Goal: Transaction & Acquisition: Purchase product/service

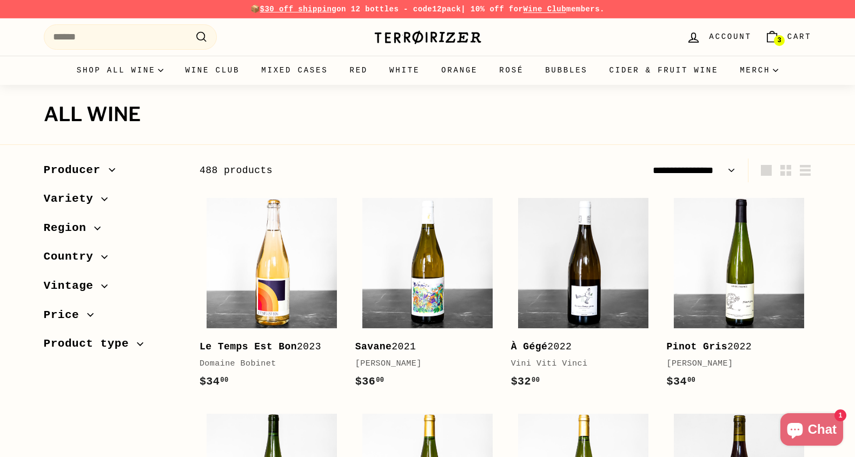
select select "**********"
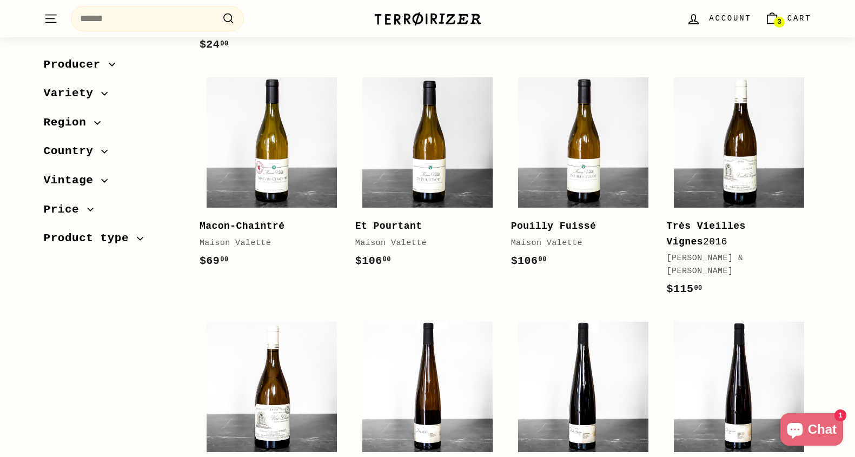
scroll to position [1075, 0]
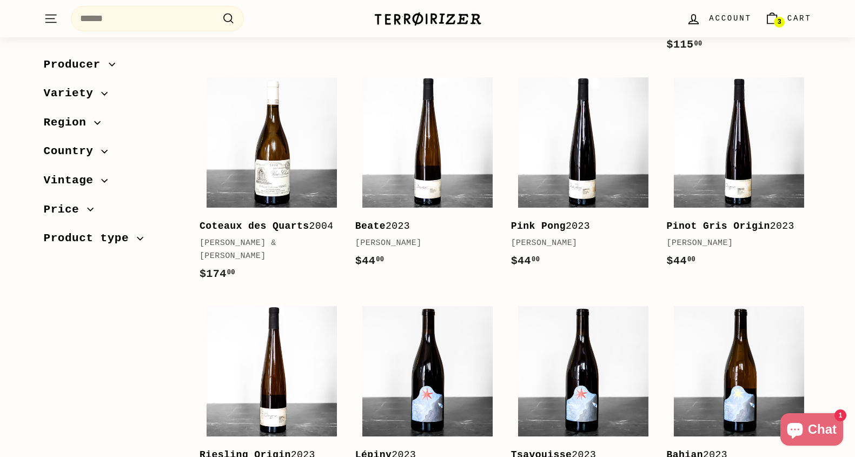
click at [158, 346] on div "Sort Featured Best selling Alphabetically, A-Z Alphabetically, Z-A Price, low t…" at bounding box center [422, 329] width 780 height 2492
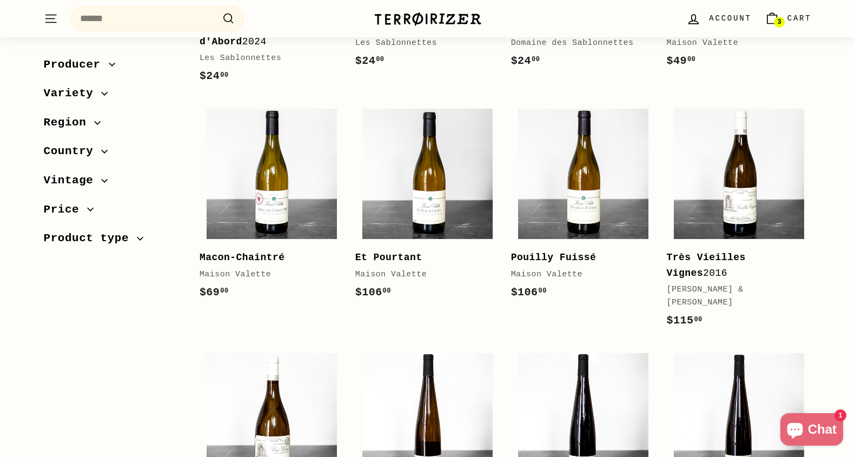
scroll to position [775, 0]
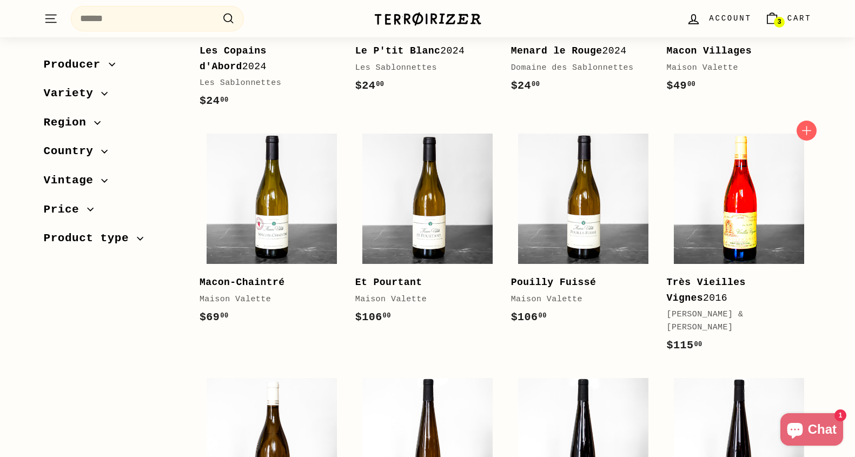
click at [749, 243] on img at bounding box center [739, 199] width 130 height 130
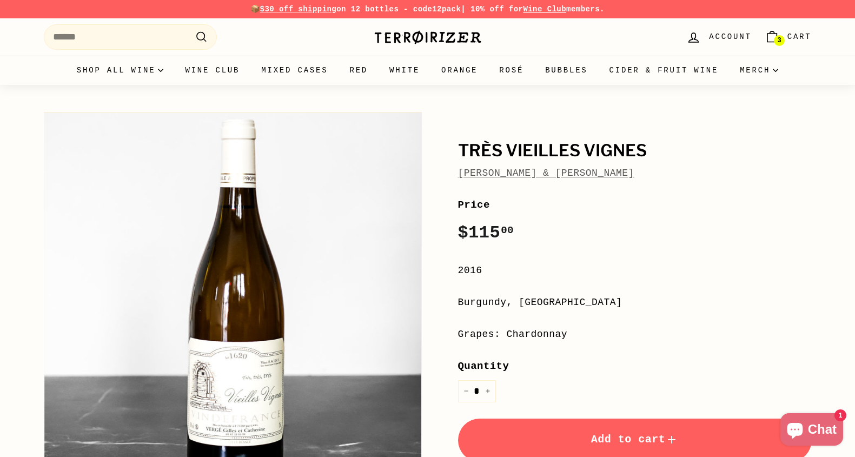
click at [567, 427] on button "Add to cart" at bounding box center [635, 440] width 354 height 43
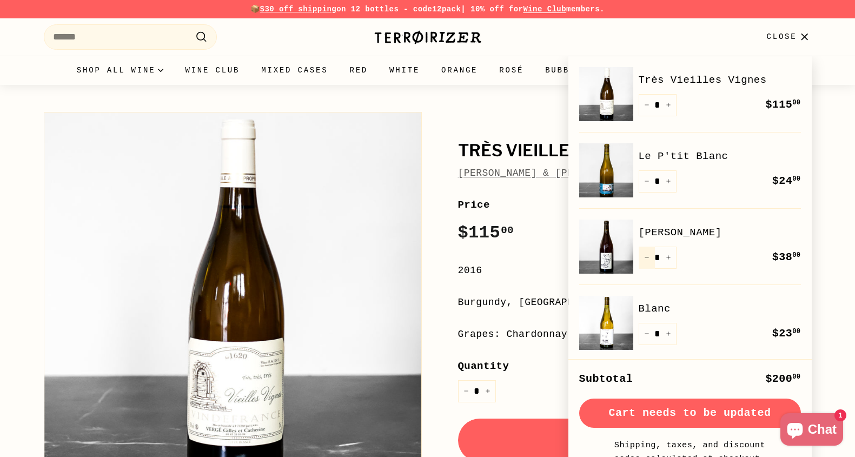
click at [646, 260] on button "−" at bounding box center [647, 258] width 16 height 22
type input "*"
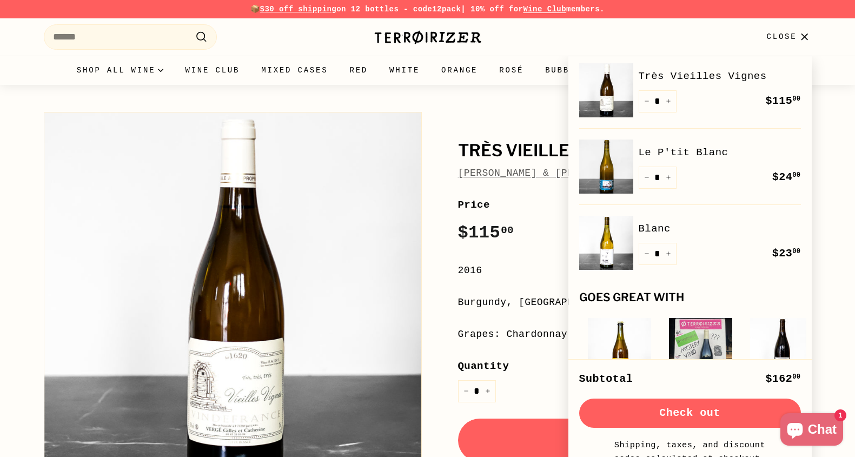
scroll to position [4, 0]
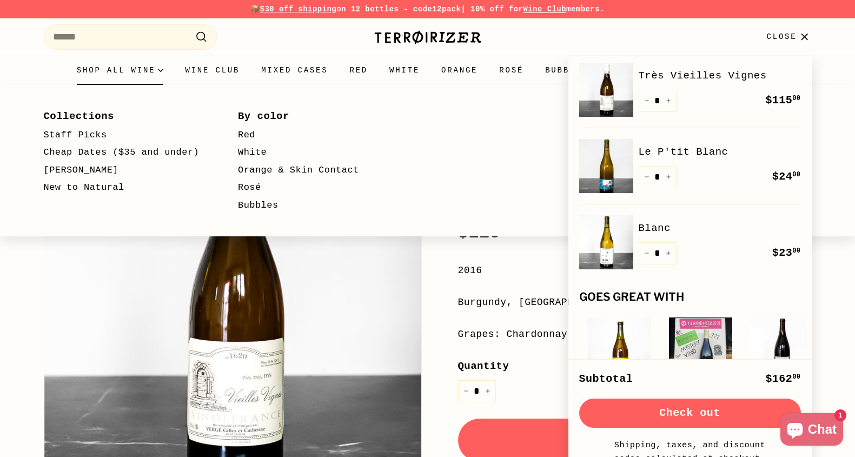
click at [122, 75] on summary "Shop all wine" at bounding box center [120, 70] width 109 height 29
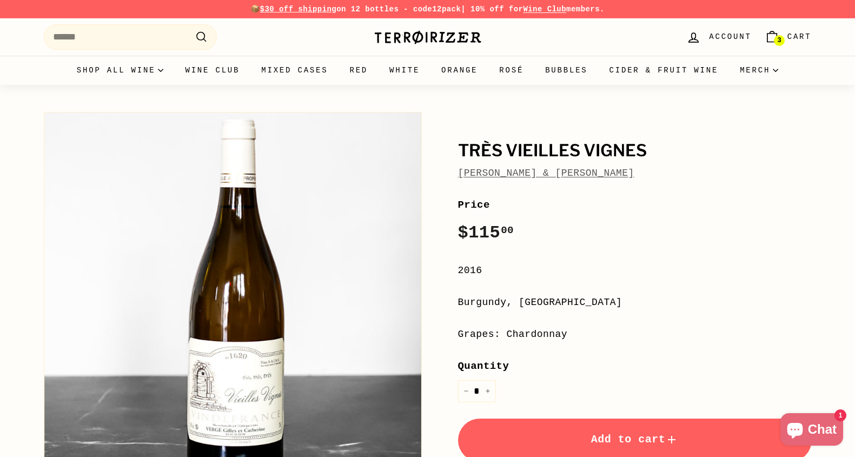
scroll to position [132, 0]
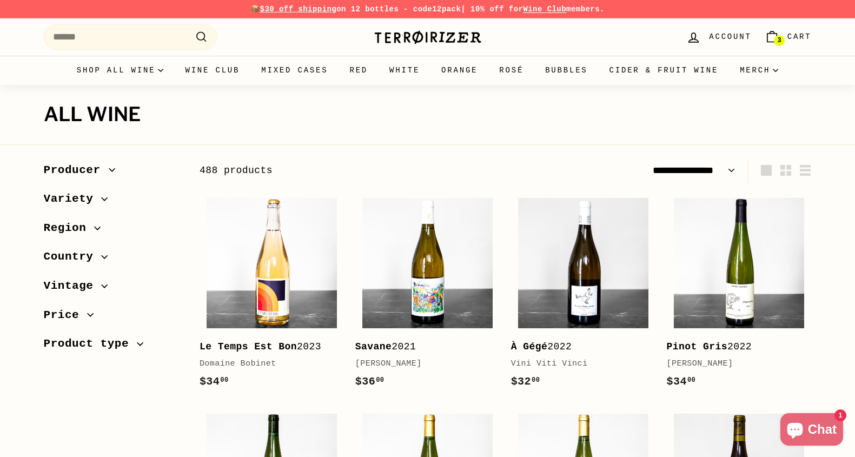
select select "**********"
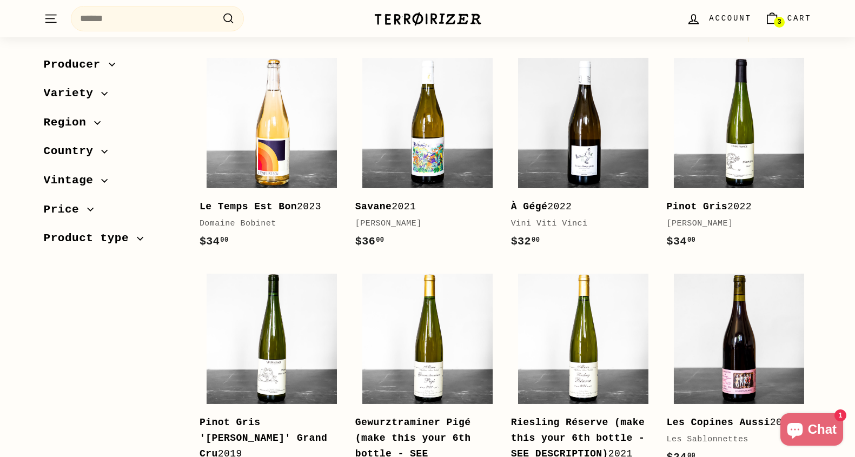
scroll to position [134, 0]
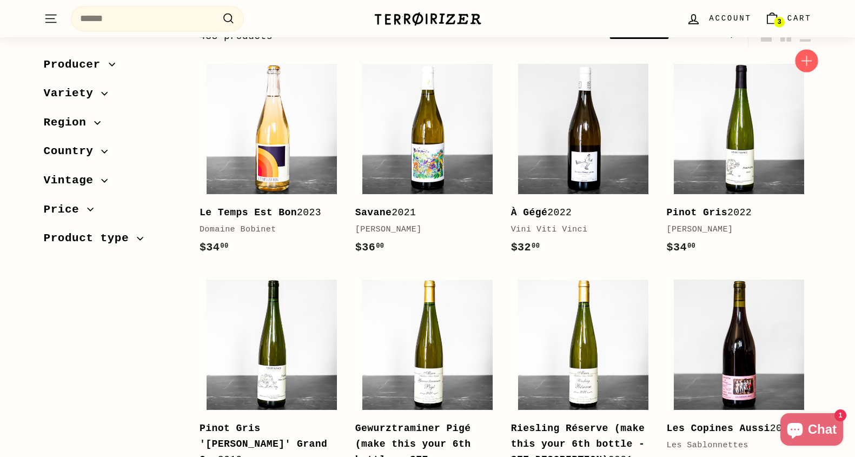
click at [806, 64] on icon "button" at bounding box center [807, 61] width 14 height 14
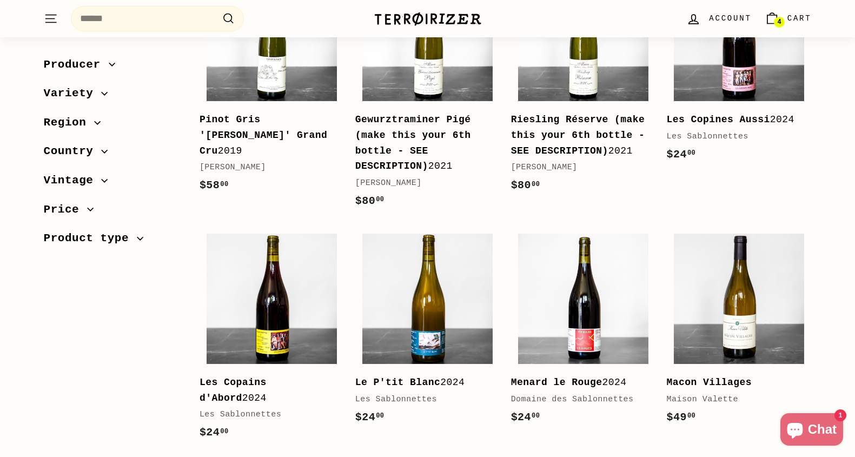
scroll to position [448, 0]
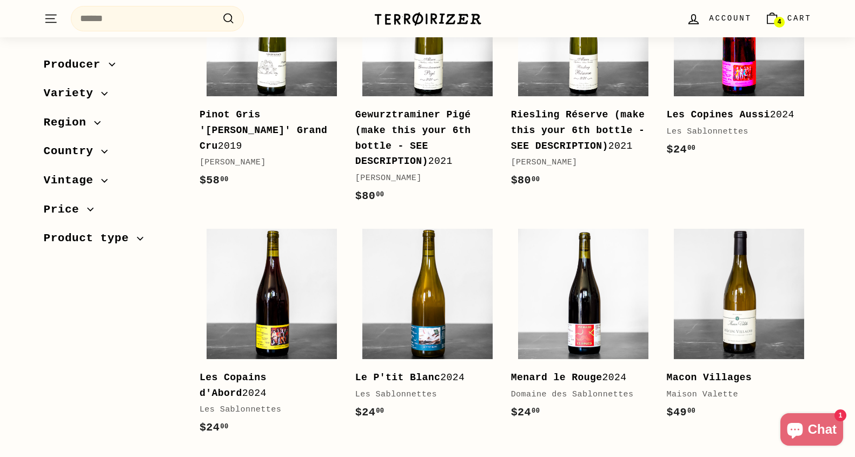
click at [732, 81] on img at bounding box center [739, 31] width 130 height 130
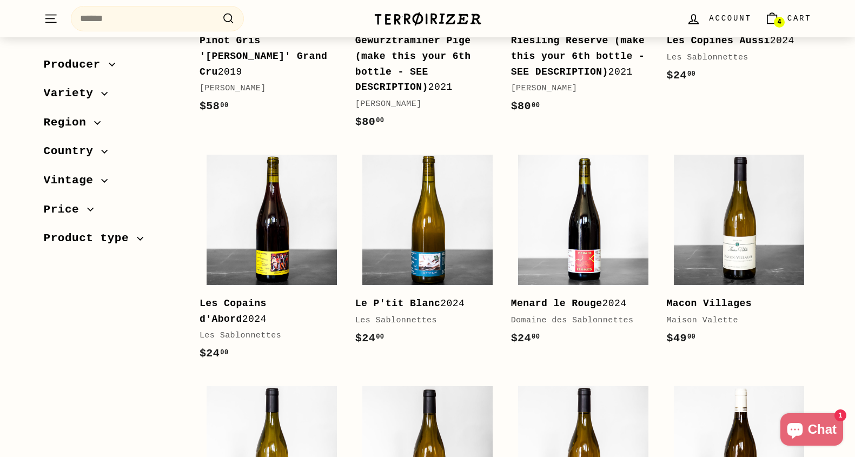
scroll to position [562, 0]
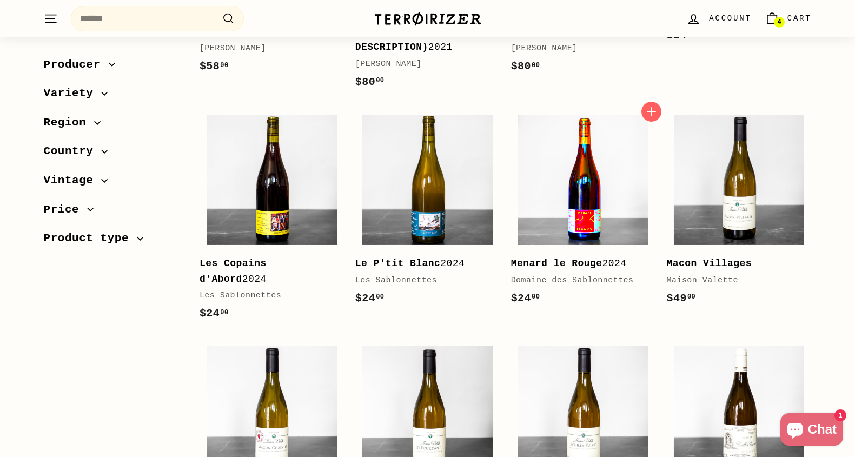
click at [559, 170] on img at bounding box center [583, 180] width 130 height 130
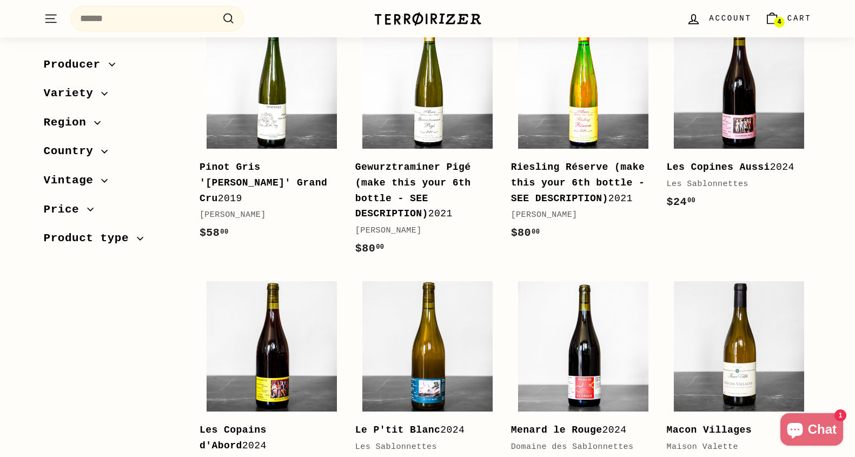
scroll to position [397, 0]
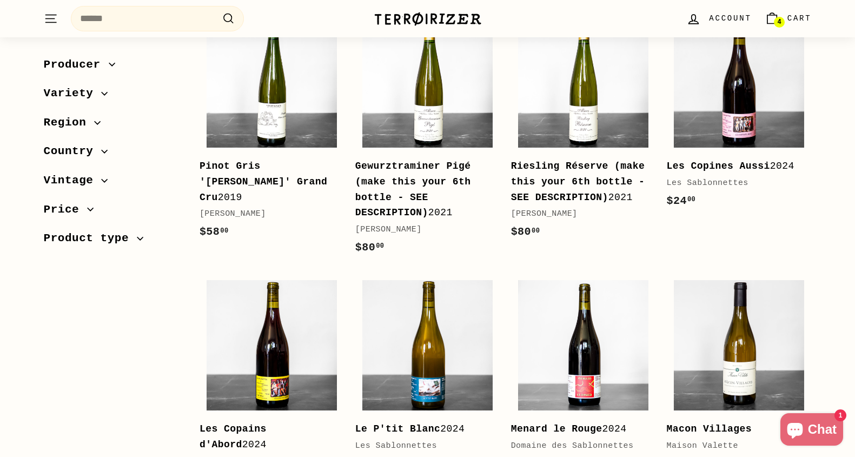
click at [804, 21] on span "Cart" at bounding box center [800, 18] width 24 height 12
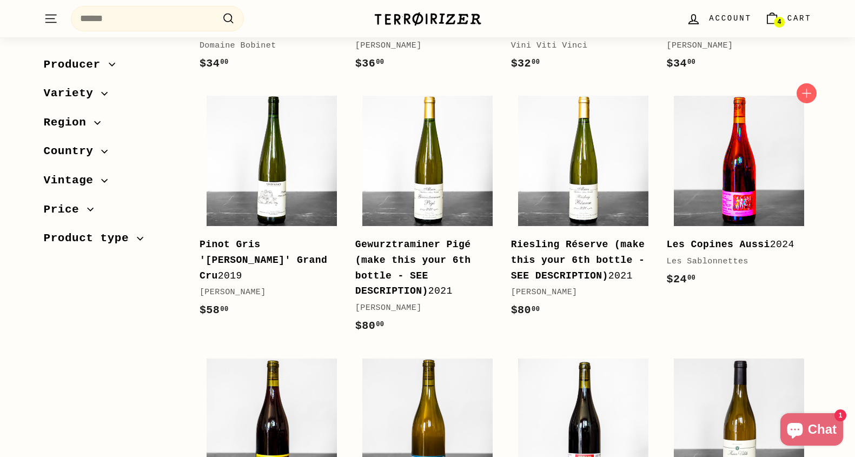
scroll to position [319, 0]
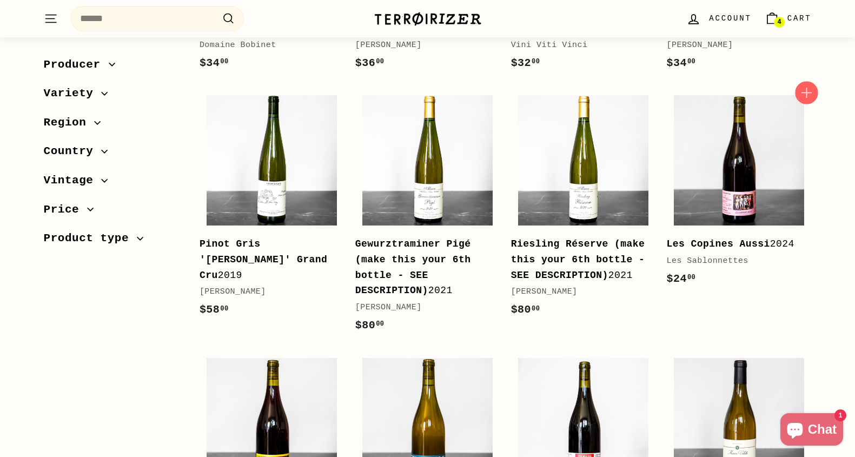
click at [800, 94] on icon "button" at bounding box center [807, 92] width 14 height 14
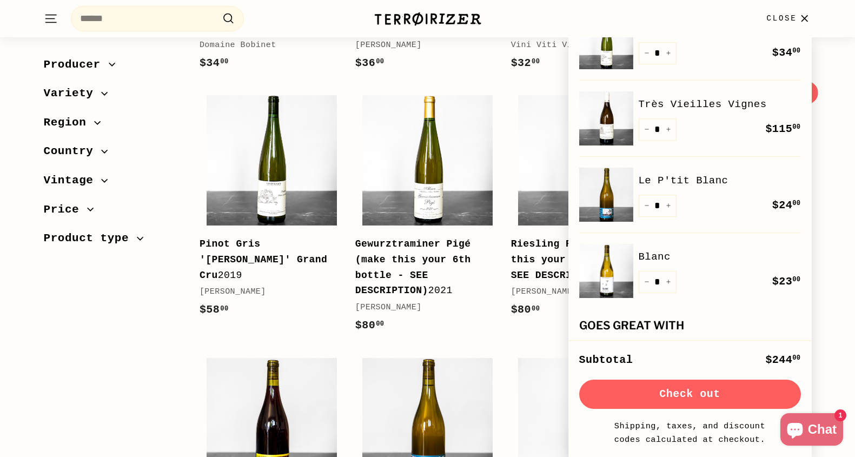
scroll to position [109, 0]
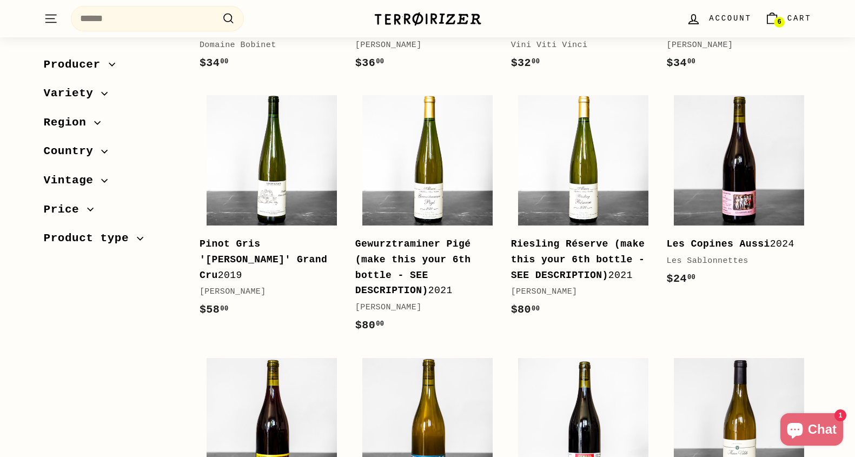
click at [110, 91] on span "Variety" at bounding box center [113, 94] width 138 height 18
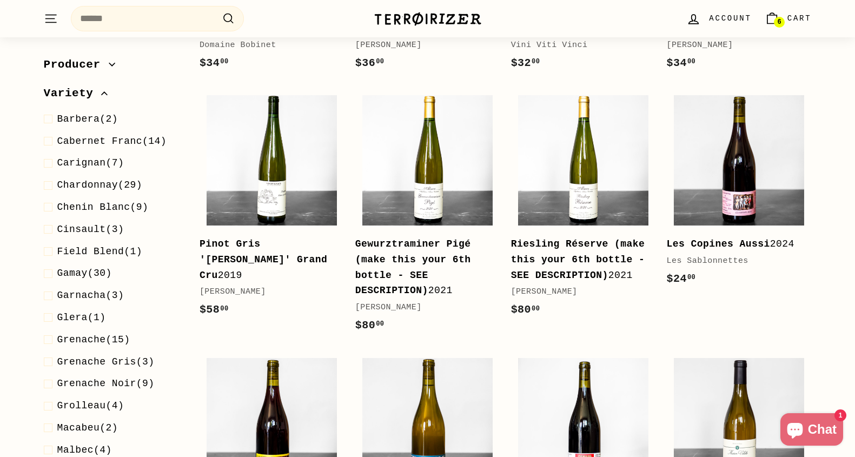
click at [116, 67] on span "button" at bounding box center [113, 65] width 8 height 6
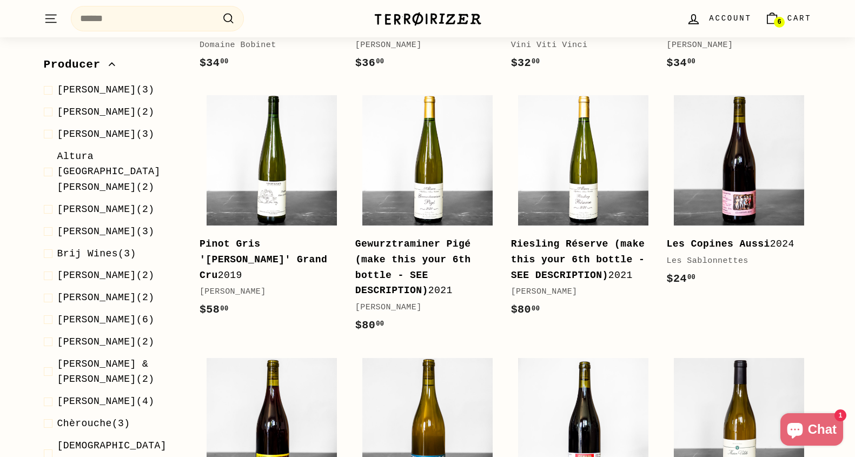
click at [116, 67] on span "button" at bounding box center [113, 65] width 8 height 6
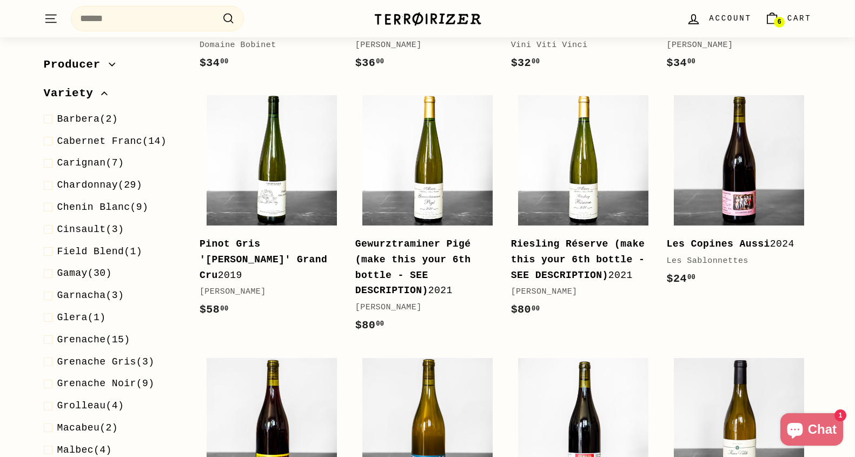
click at [109, 93] on span "button" at bounding box center [105, 93] width 8 height 6
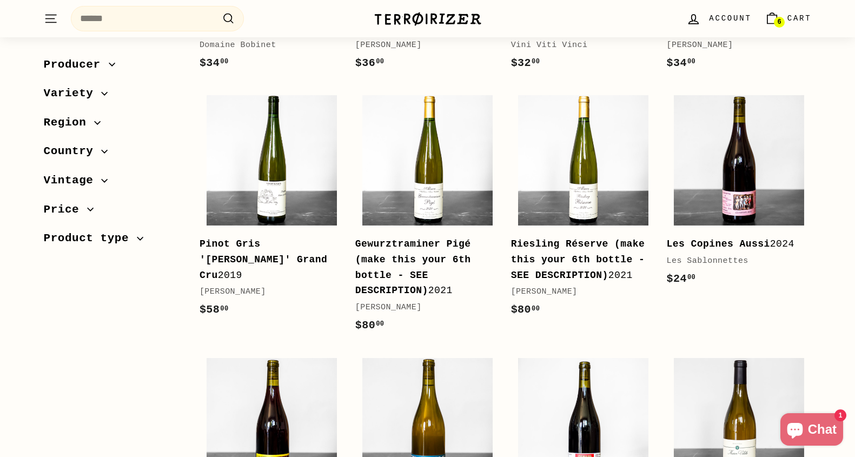
click at [98, 121] on icon "button" at bounding box center [97, 123] width 6 height 6
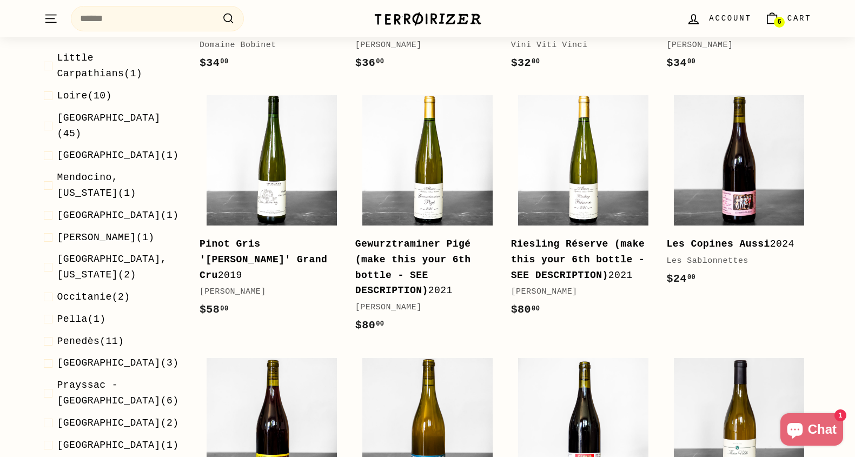
scroll to position [1009, 0]
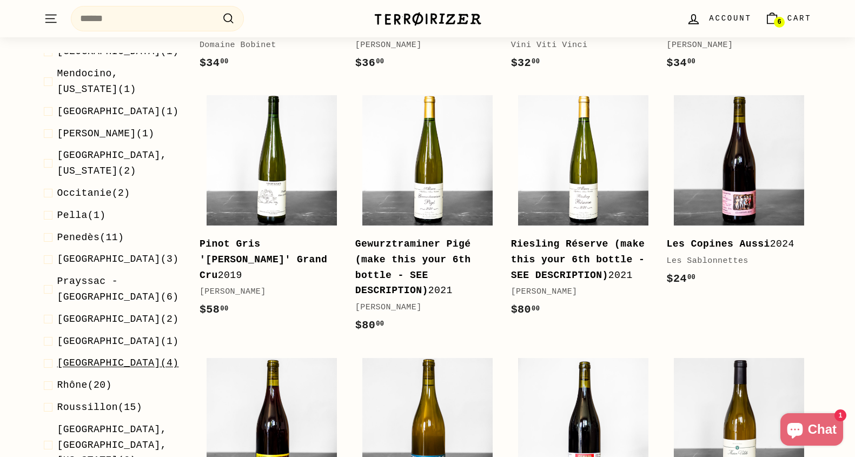
click at [48, 356] on span at bounding box center [51, 364] width 14 height 16
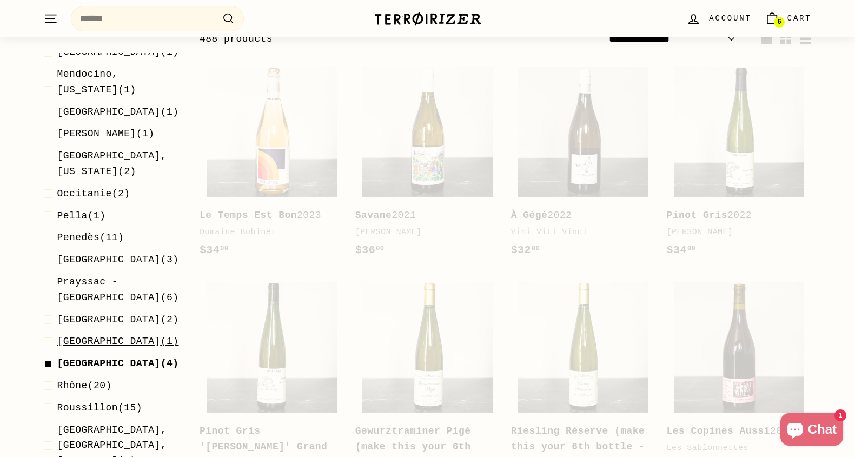
scroll to position [116, 0]
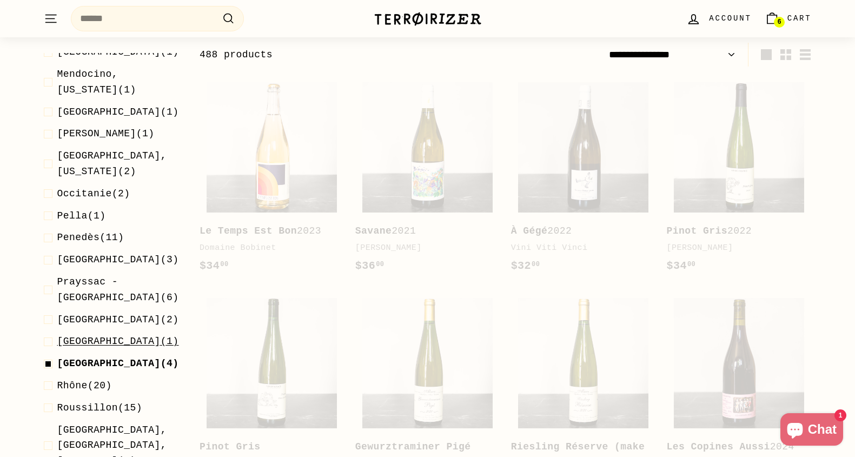
select select "**********"
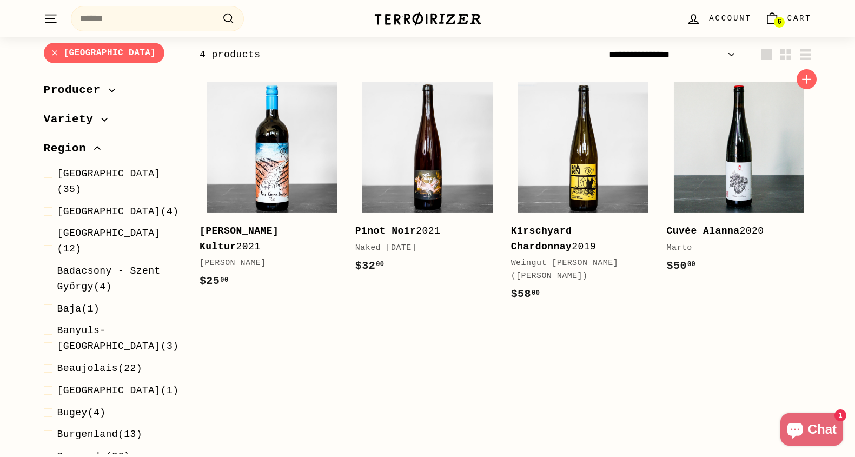
click at [673, 248] on div "Marto" at bounding box center [734, 248] width 134 height 13
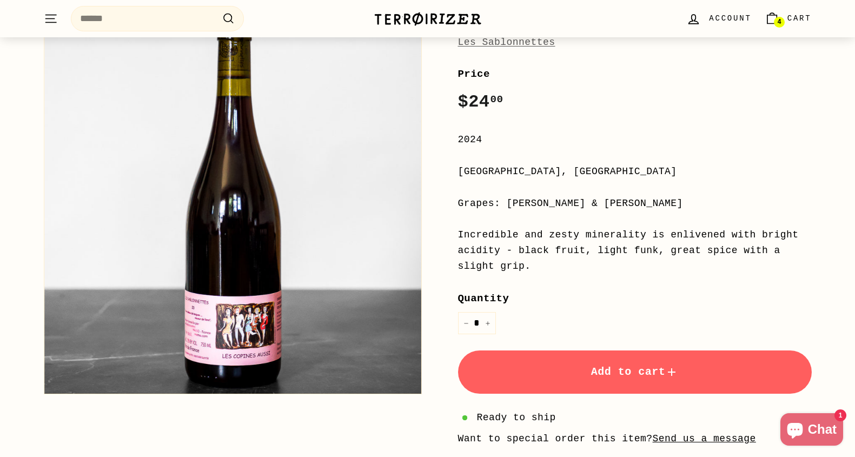
scroll to position [131, 0]
click at [570, 375] on button "Add to cart" at bounding box center [635, 371] width 354 height 43
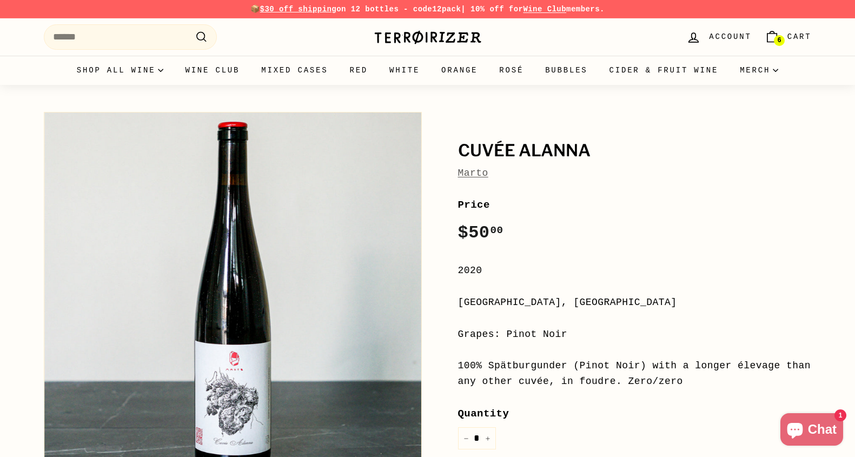
click at [471, 177] on link "Marto" at bounding box center [473, 173] width 30 height 11
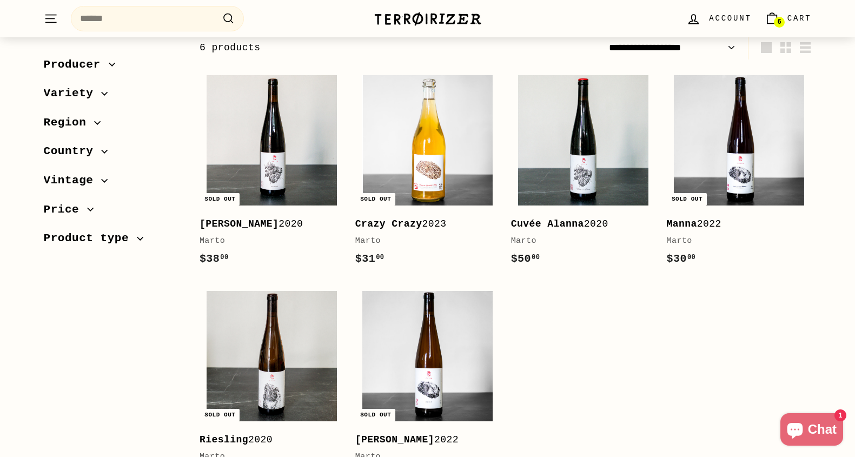
scroll to position [125, 0]
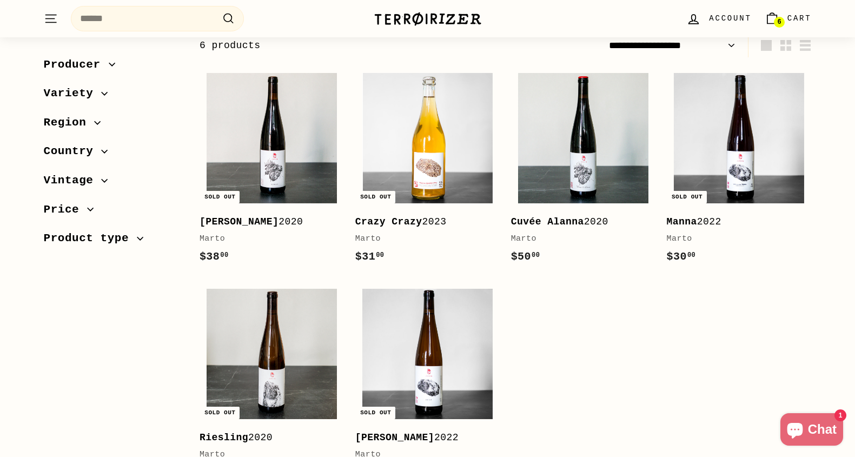
click at [100, 126] on span "Region" at bounding box center [113, 123] width 138 height 18
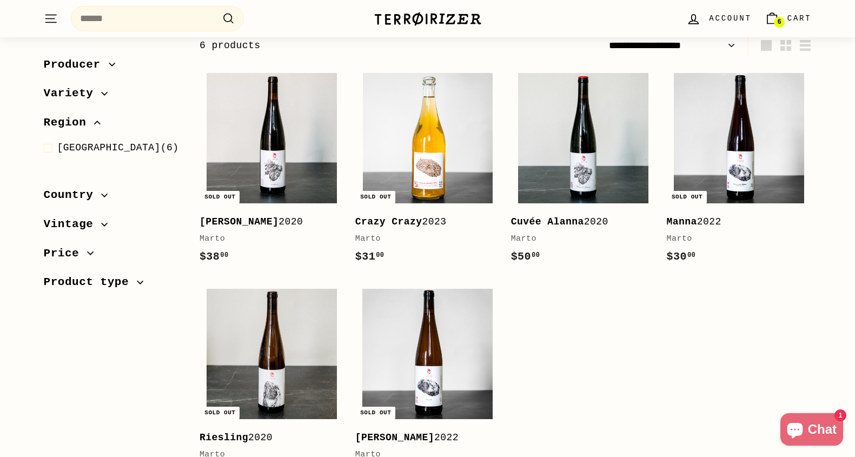
scroll to position [0, 0]
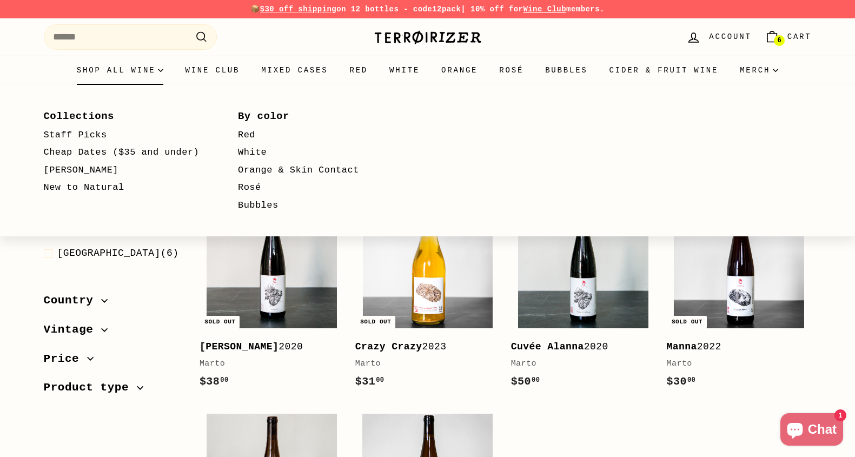
click at [102, 77] on summary "Shop all wine" at bounding box center [120, 70] width 109 height 29
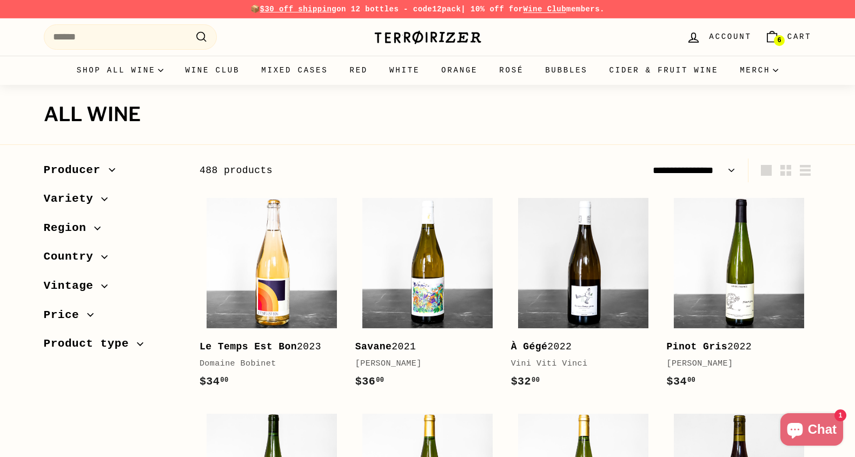
select select "**********"
click at [100, 227] on icon "button" at bounding box center [98, 228] width 6 height 3
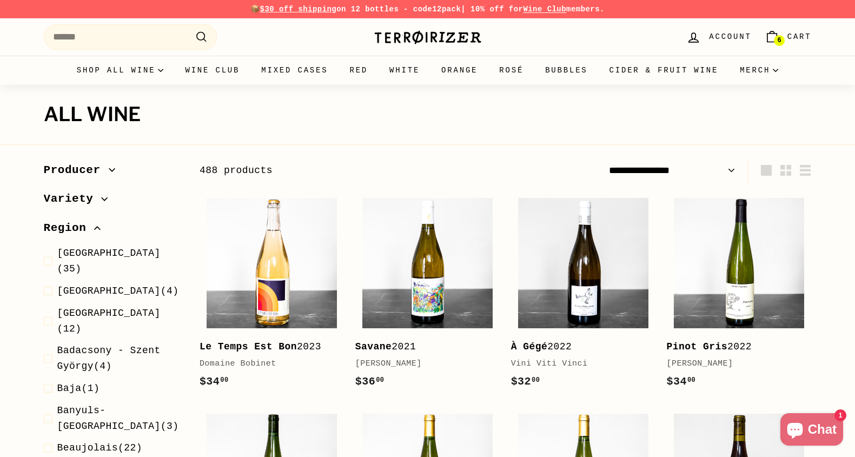
click at [96, 228] on icon "button" at bounding box center [97, 228] width 6 height 6
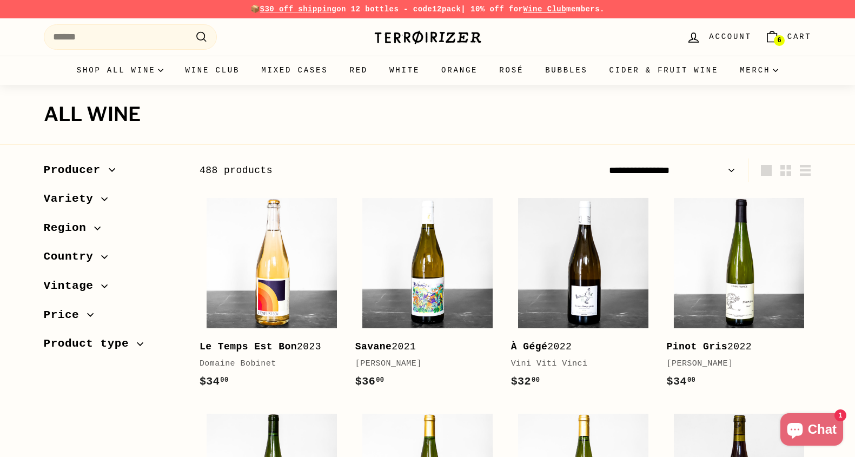
click at [101, 261] on span "Country" at bounding box center [73, 257] width 58 height 18
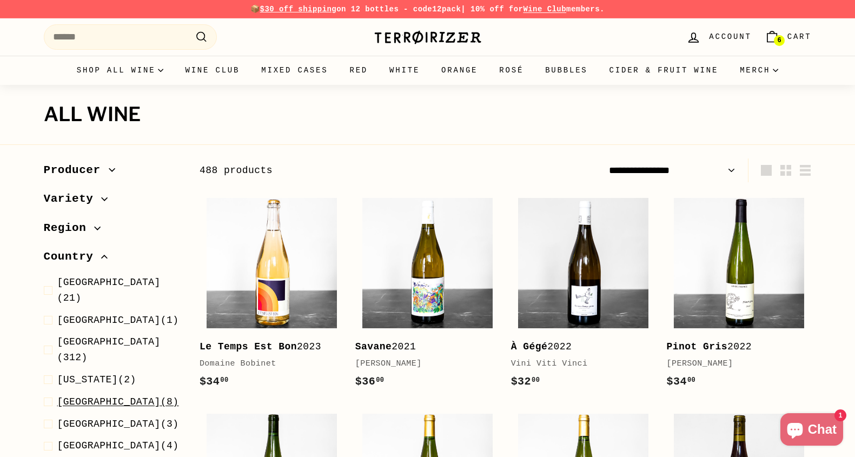
click at [101, 394] on span "Germany (8)" at bounding box center [118, 402] width 122 height 16
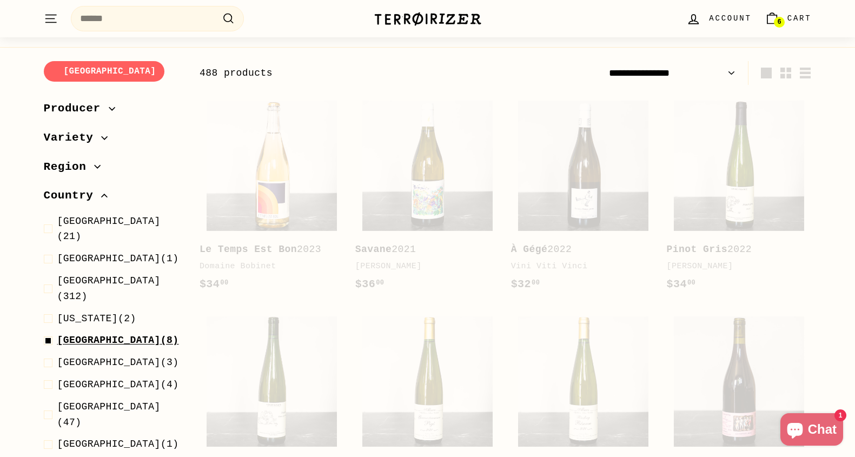
scroll to position [116, 0]
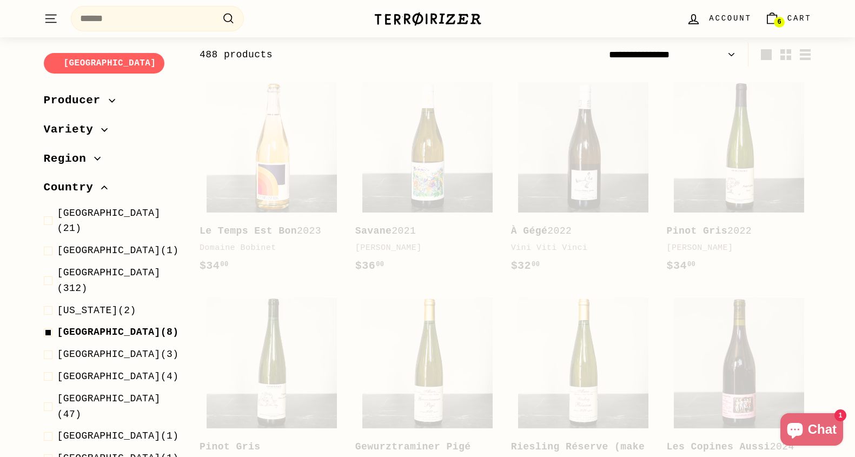
select select "**********"
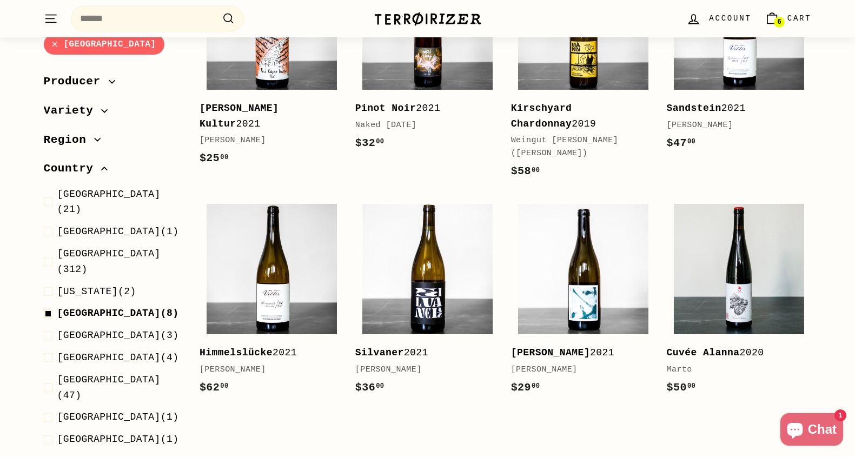
scroll to position [236, 0]
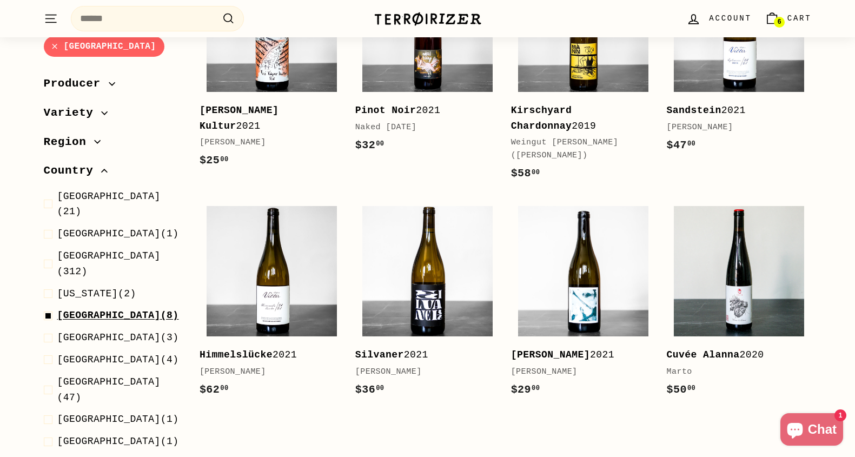
click at [92, 310] on span "Germany" at bounding box center [108, 315] width 103 height 11
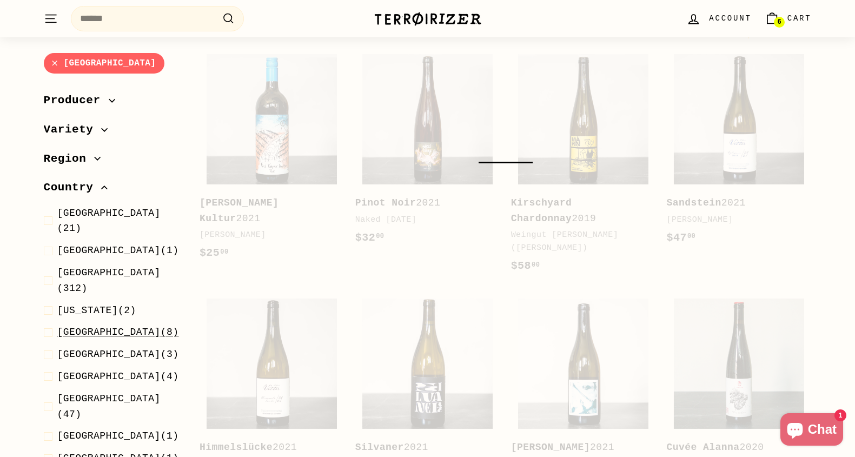
scroll to position [116, 0]
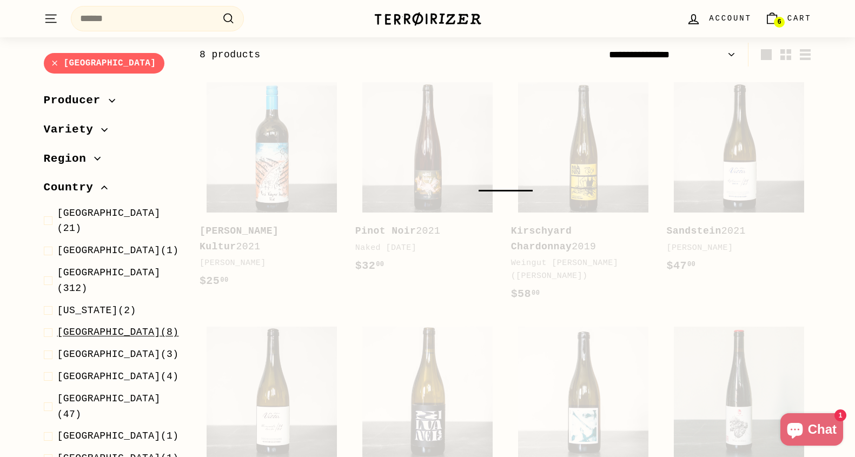
select select "**********"
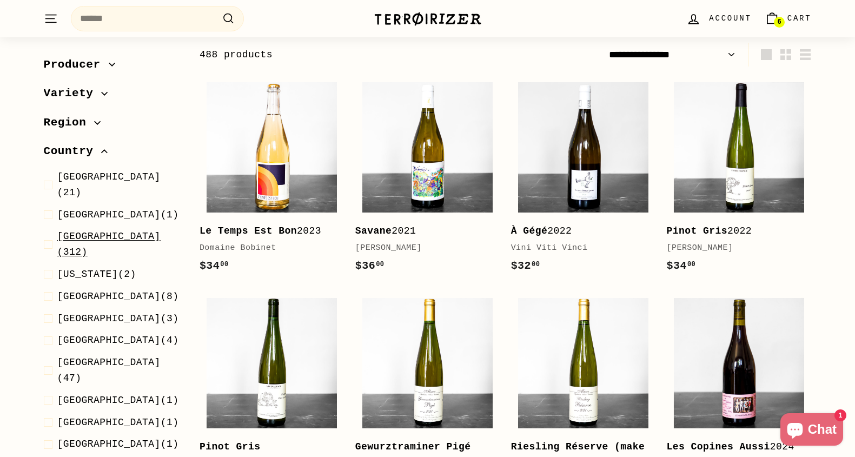
click at [100, 229] on span "France (312)" at bounding box center [119, 244] width 125 height 31
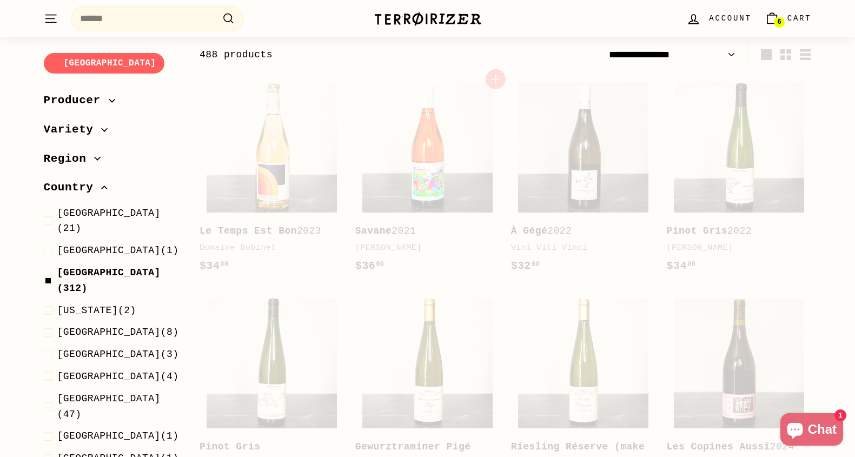
select select "**********"
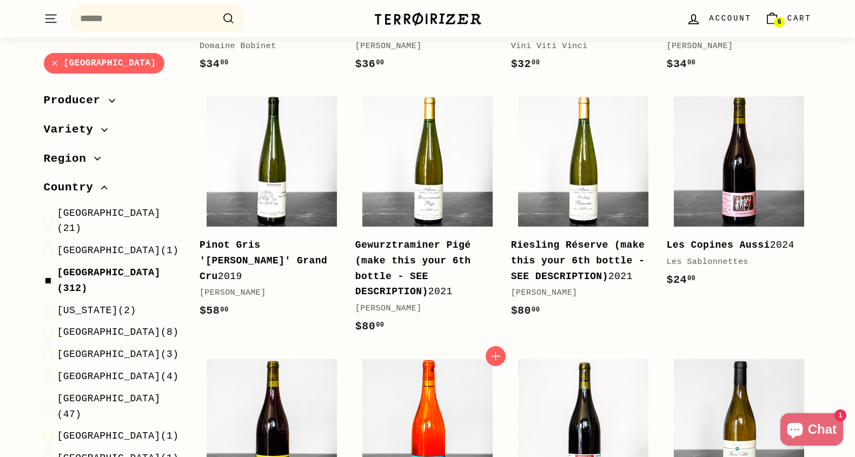
scroll to position [318, 0]
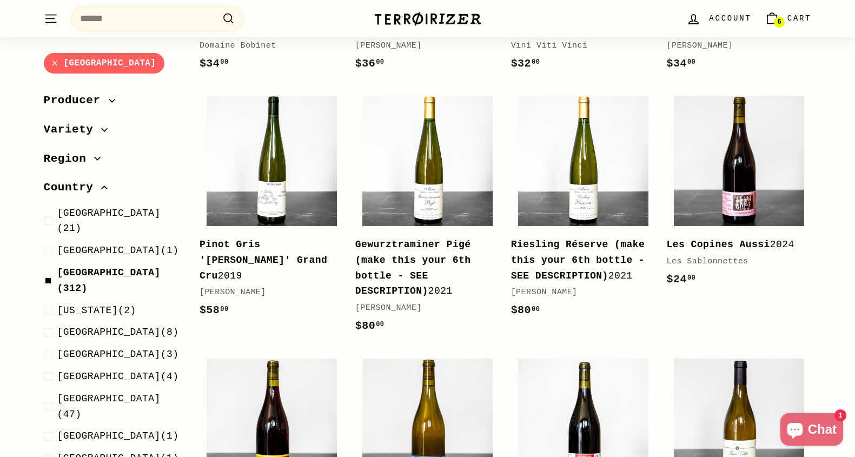
click at [797, 11] on link "6 Cart" at bounding box center [788, 19] width 60 height 32
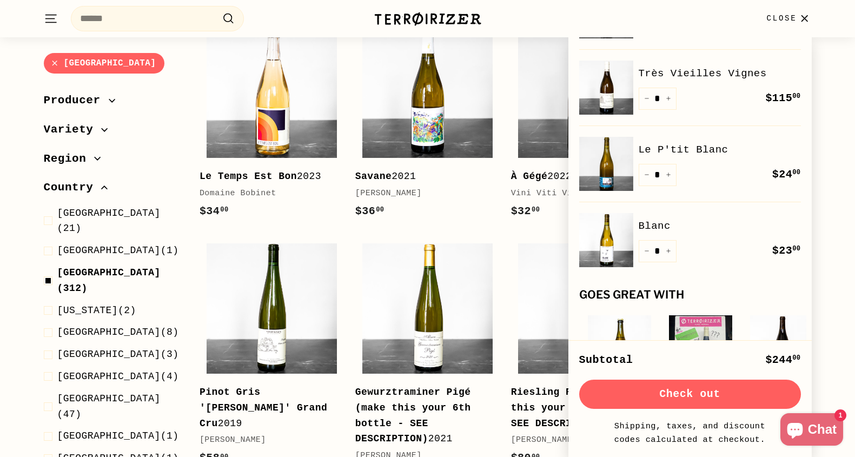
scroll to position [0, 0]
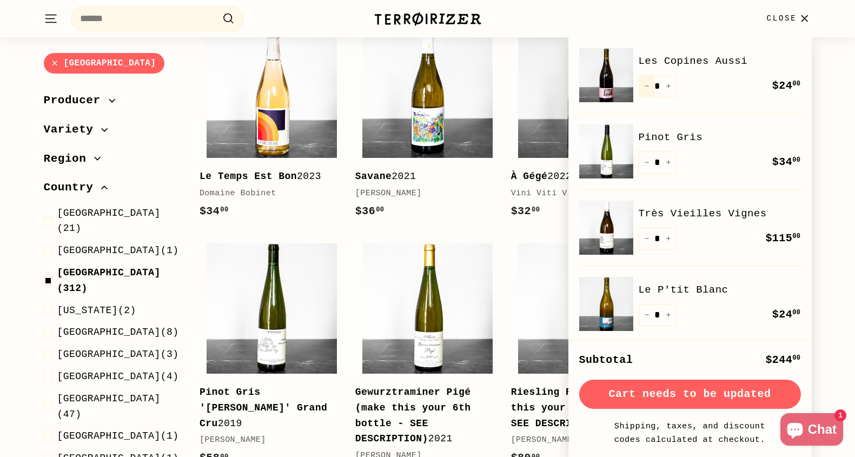
click at [648, 87] on icon "Reduce item quantity by one" at bounding box center [646, 85] width 5 height 5
type input "*"
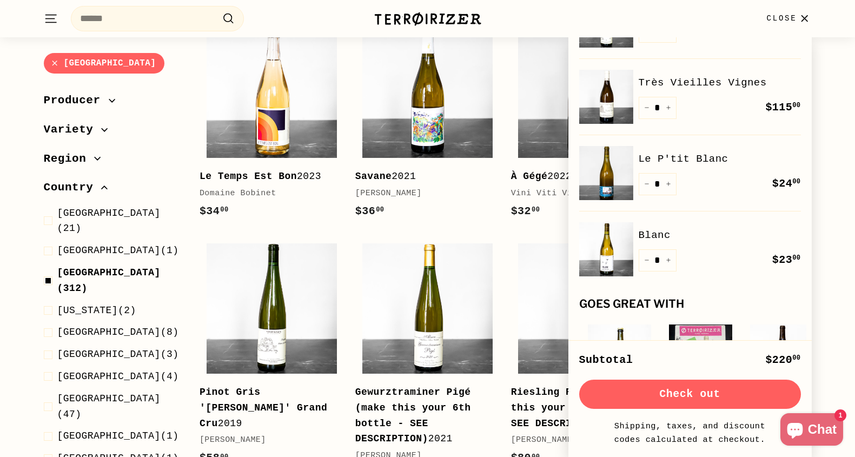
scroll to position [132, 0]
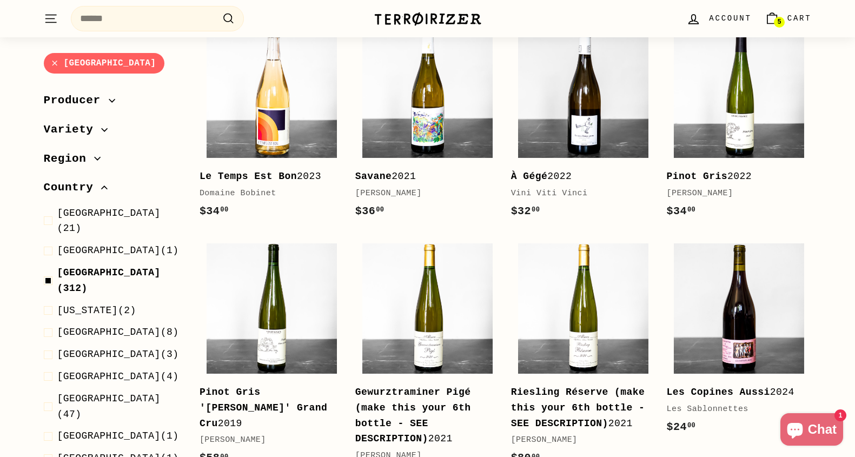
scroll to position [0, 0]
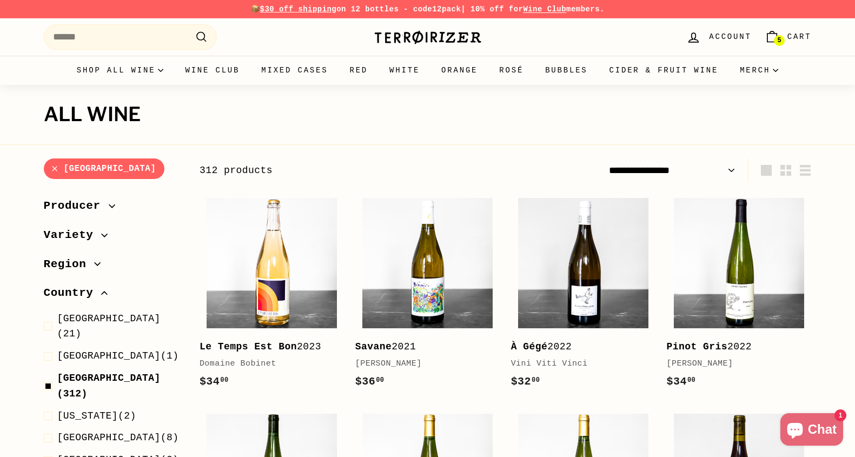
click at [661, 171] on select "**********" at bounding box center [673, 170] width 136 height 24
select select "**********"
click at [605, 158] on select "**********" at bounding box center [673, 170] width 136 height 24
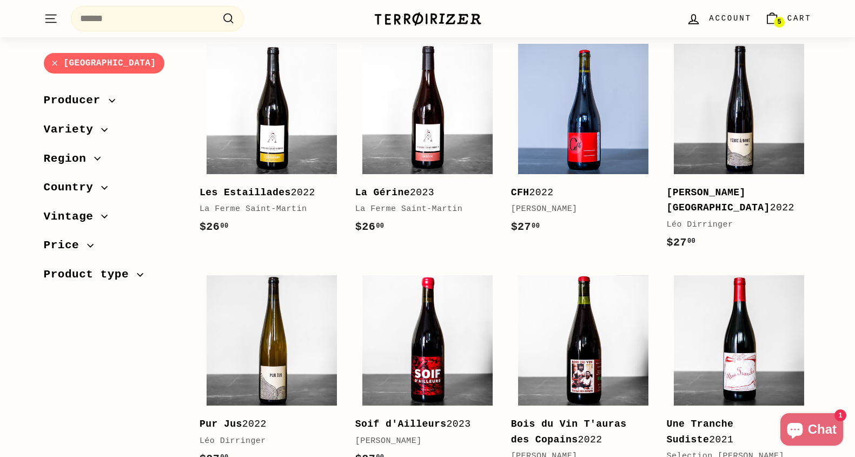
scroll to position [1293, 0]
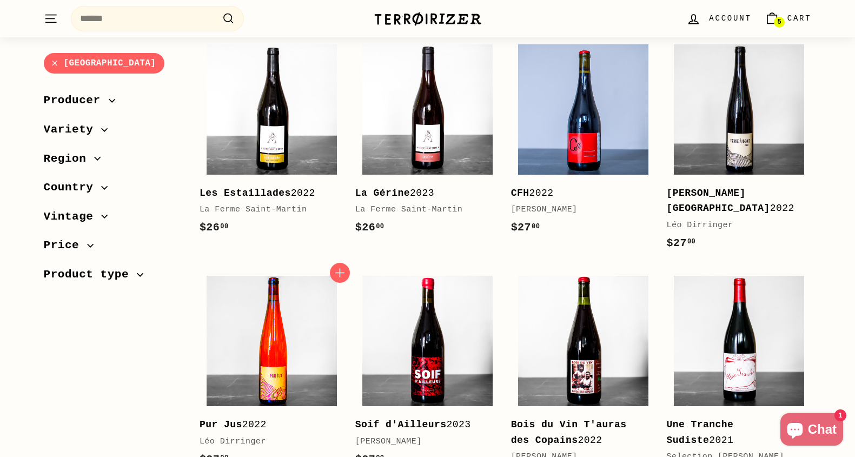
click at [285, 332] on img at bounding box center [272, 341] width 130 height 130
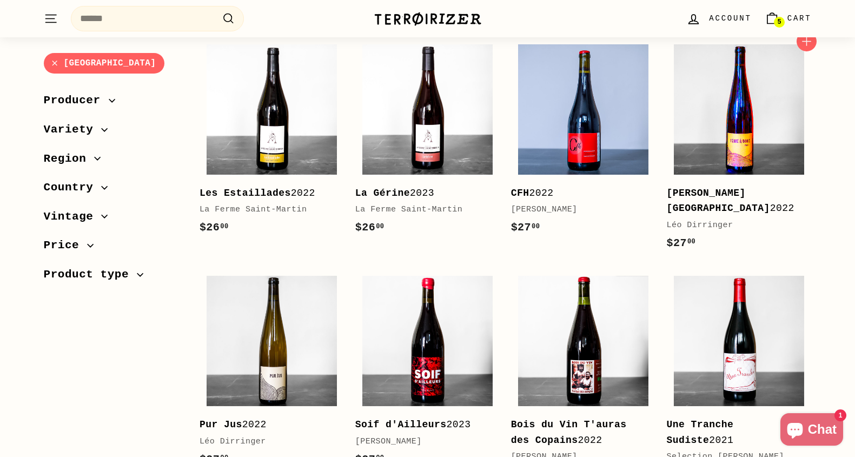
click at [713, 108] on img at bounding box center [739, 109] width 130 height 130
click at [342, 266] on icon "button" at bounding box center [340, 273] width 14 height 14
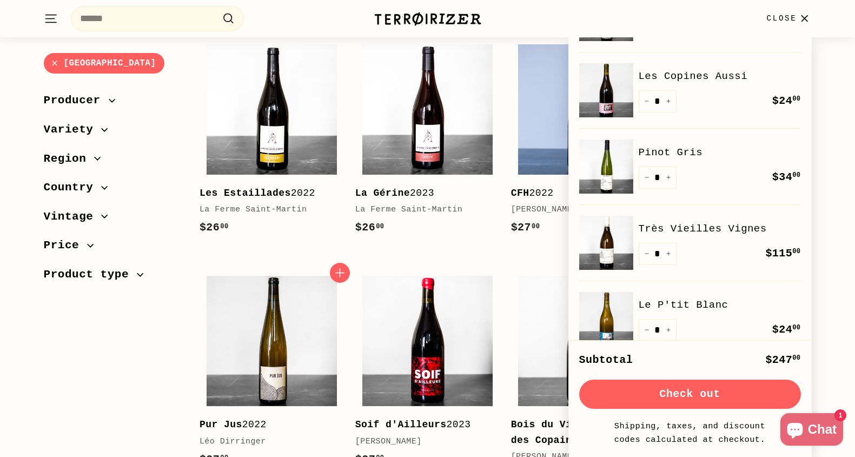
scroll to position [85, 0]
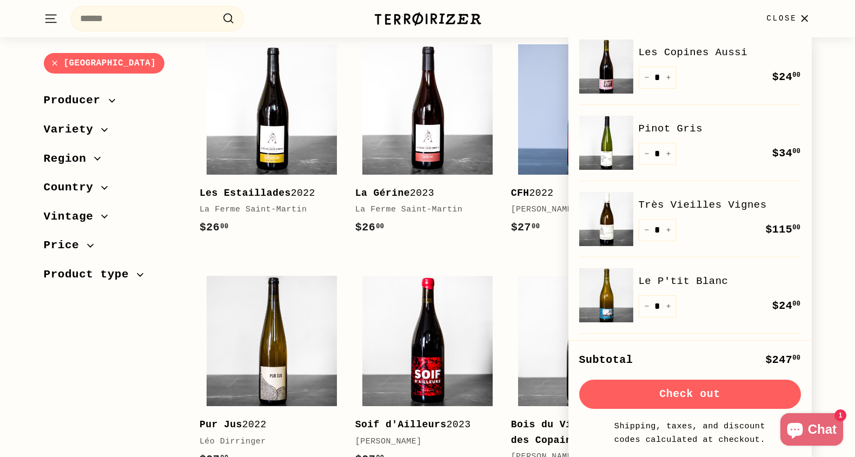
click at [682, 208] on link "Très Vieilles Vignes" at bounding box center [720, 205] width 162 height 16
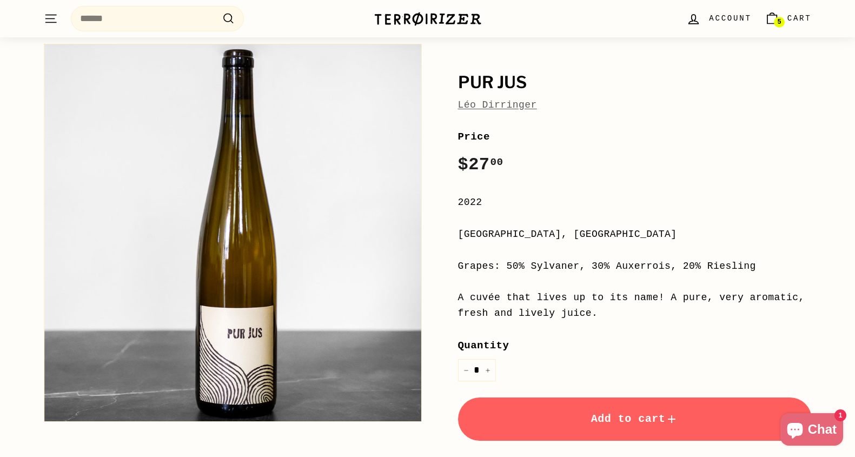
scroll to position [69, 0]
